Goal: Find specific page/section: Find specific page/section

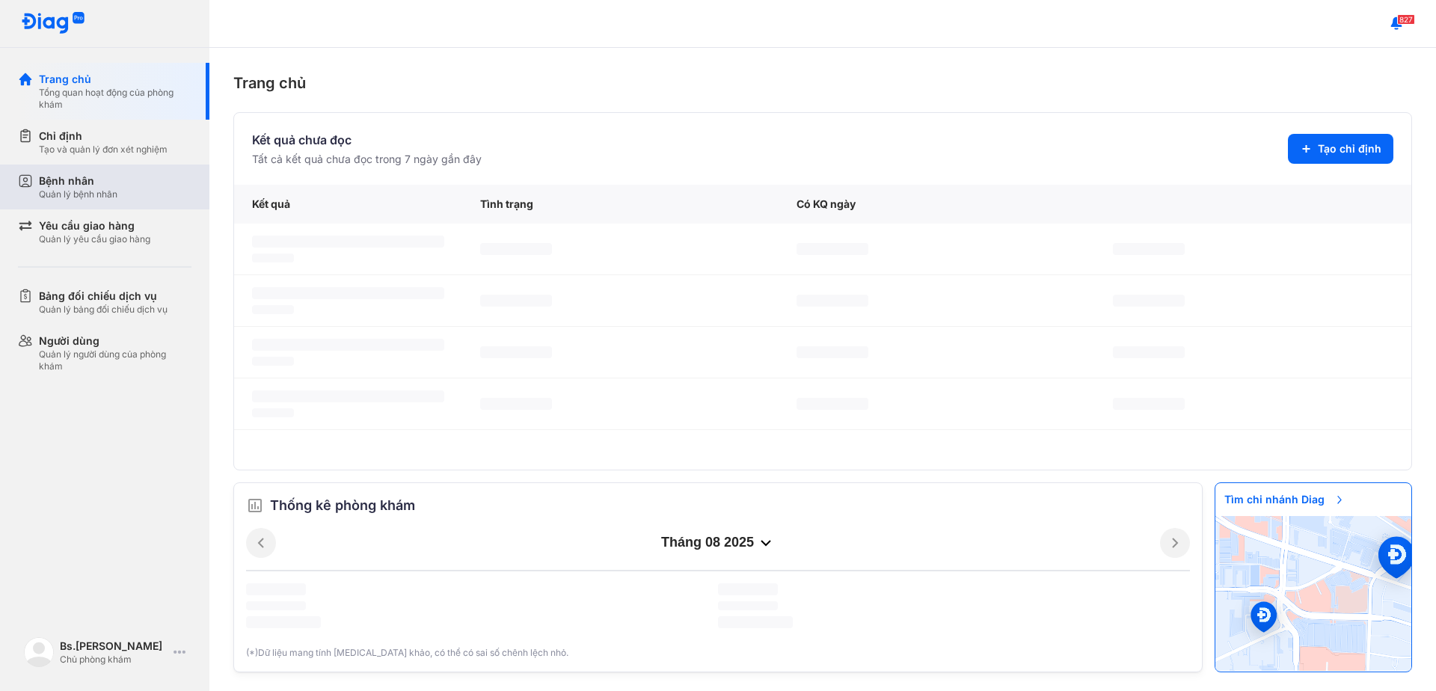
click at [85, 188] on div "Bệnh nhân" at bounding box center [78, 180] width 79 height 15
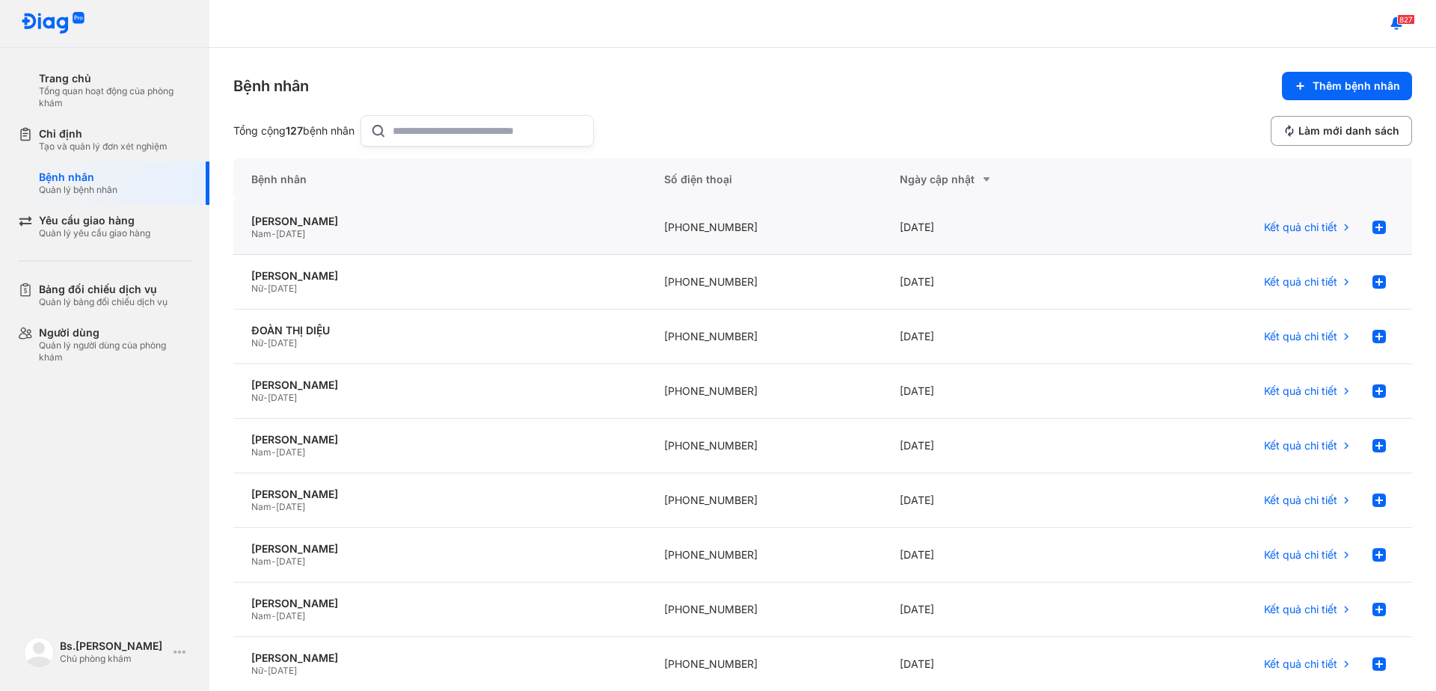
click at [731, 230] on div "[PHONE_NUMBER]" at bounding box center [764, 227] width 236 height 55
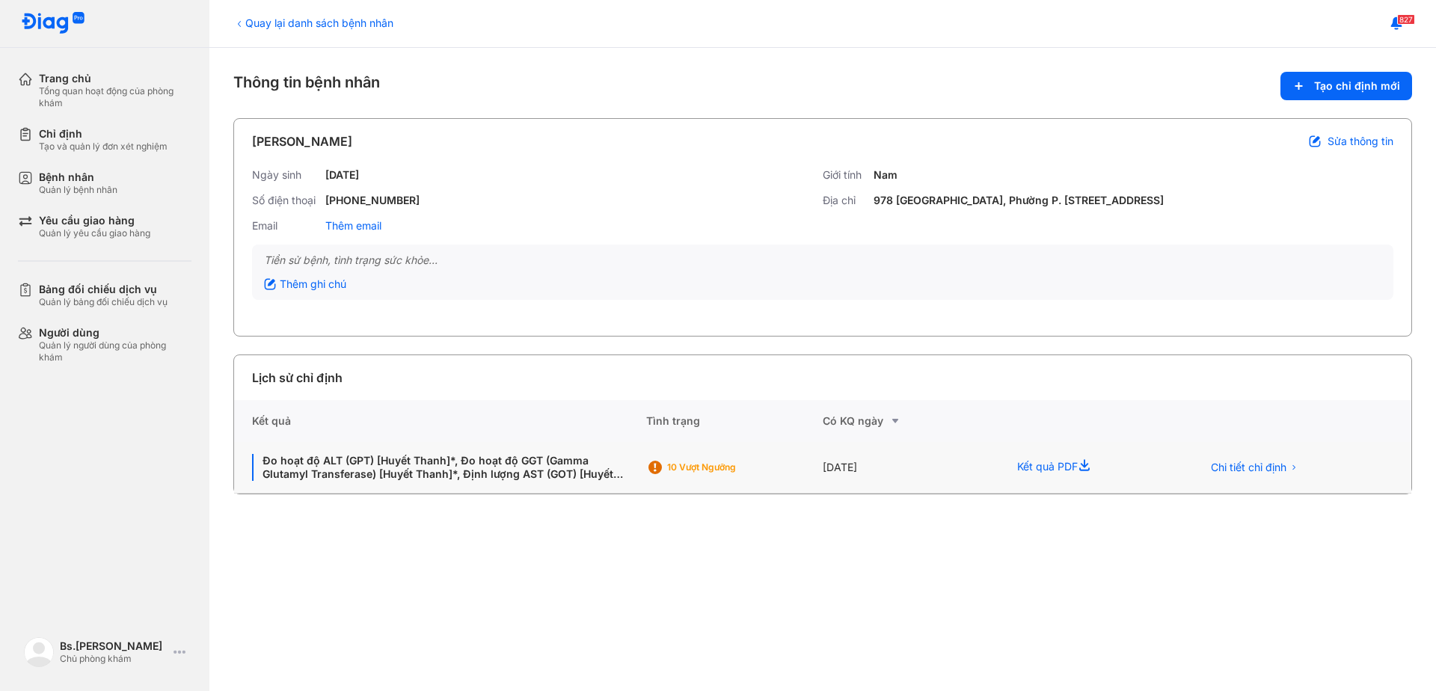
click at [837, 467] on div "[DATE]" at bounding box center [910, 468] width 176 height 52
